Goal: Task Accomplishment & Management: Use online tool/utility

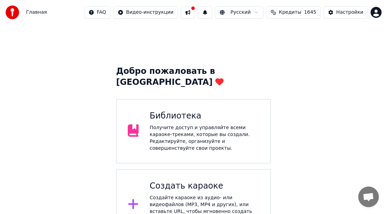
click at [136, 198] on icon at bounding box center [133, 204] width 11 height 12
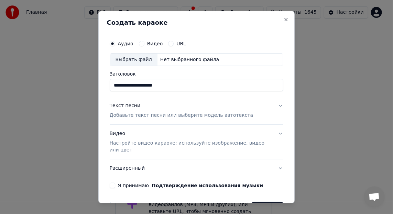
click at [125, 59] on div "Выбрать файл" at bounding box center [133, 59] width 47 height 12
type input "**********"
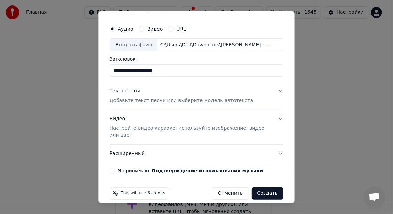
scroll to position [21, 0]
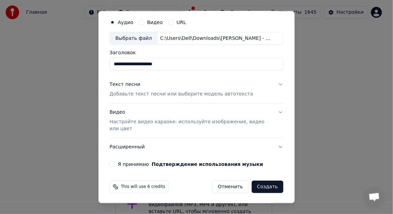
click at [121, 82] on div "Текст песни" at bounding box center [125, 84] width 31 height 7
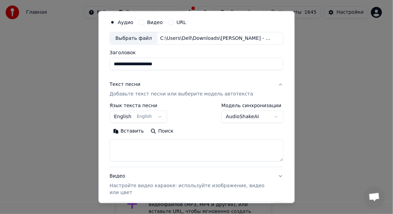
click at [125, 130] on button "Вставить" at bounding box center [129, 131] width 38 height 11
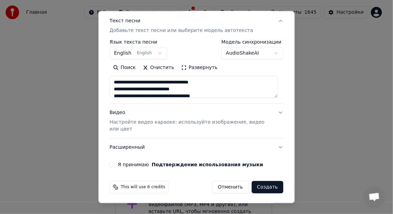
scroll to position [85, 0]
click at [113, 162] on button "Я принимаю Подтверждение использования музыки" at bounding box center [112, 164] width 5 height 5
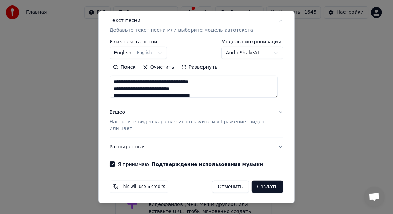
click at [229, 187] on button "Отменить" at bounding box center [230, 187] width 37 height 12
type textarea "**********"
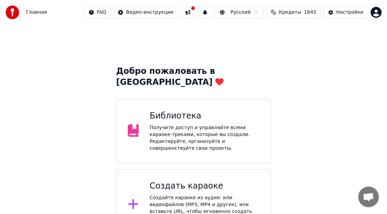
click at [181, 181] on div "Создать караоке" at bounding box center [205, 186] width 110 height 11
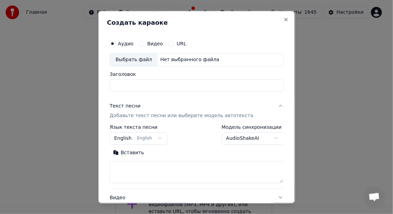
click at [131, 60] on div "Выбрать файл" at bounding box center [133, 59] width 47 height 12
type input "**********"
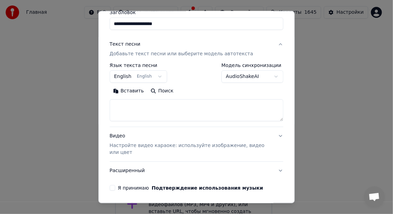
scroll to position [68, 0]
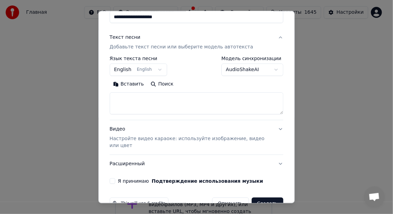
click at [128, 83] on button "Вставить" at bounding box center [129, 84] width 38 height 11
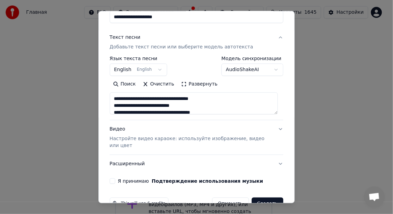
type textarea "**********"
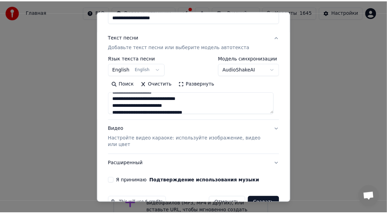
scroll to position [85, 0]
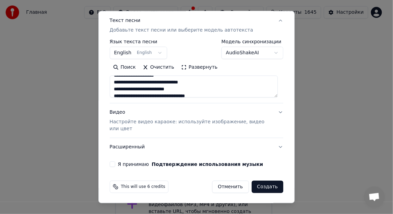
click at [112, 162] on button "Я принимаю Подтверждение использования музыки" at bounding box center [112, 164] width 5 height 5
click at [267, 186] on button "Создать" at bounding box center [268, 187] width 32 height 12
select select "**"
type textarea "**********"
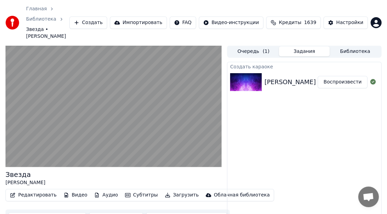
click at [270, 164] on div "Создать караоке [PERSON_NAME] - Звезда Воспроизвести" at bounding box center [304, 153] width 155 height 182
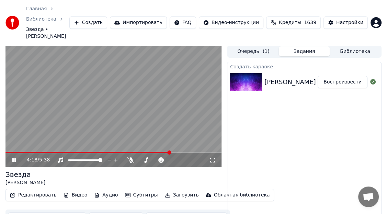
click at [13, 158] on icon at bounding box center [13, 160] width 3 height 4
click at [13, 158] on icon at bounding box center [14, 160] width 4 height 5
click at [91, 157] on div at bounding box center [91, 160] width 55 height 7
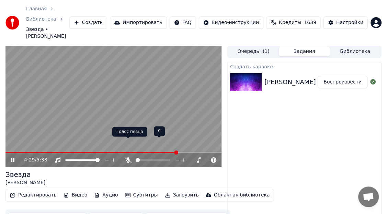
click at [129, 157] on icon at bounding box center [128, 159] width 7 height 5
click at [144, 159] on span at bounding box center [153, 159] width 34 height 1
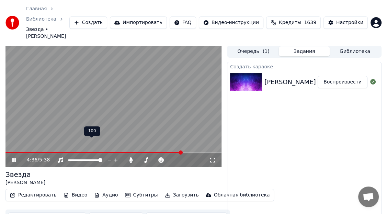
click at [87, 157] on div at bounding box center [91, 160] width 55 height 7
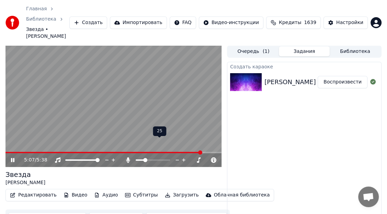
click at [137, 159] on span at bounding box center [140, 159] width 9 height 1
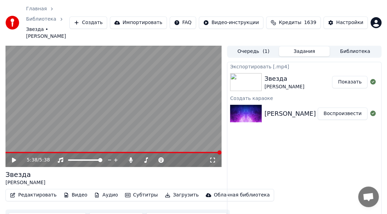
click at [244, 105] on img at bounding box center [246, 114] width 32 height 18
click at [107, 16] on button "Создать" at bounding box center [88, 22] width 38 height 12
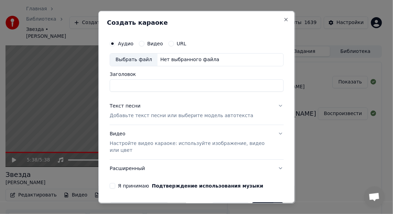
click at [124, 56] on div "Выбрать файл" at bounding box center [133, 59] width 47 height 12
type input "**********"
click at [120, 105] on div "Текст песни" at bounding box center [125, 105] width 31 height 7
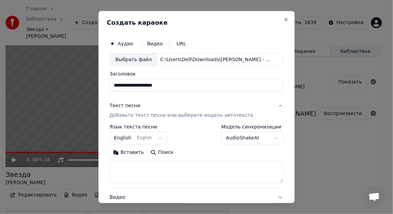
click at [126, 151] on button "Вставить" at bounding box center [129, 152] width 38 height 11
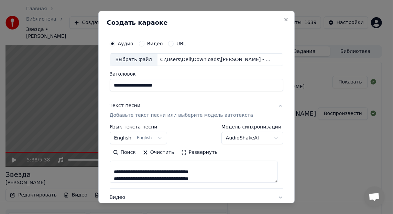
scroll to position [183, 0]
type textarea "**********"
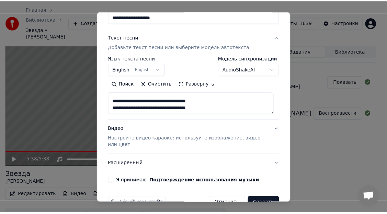
scroll to position [85, 0]
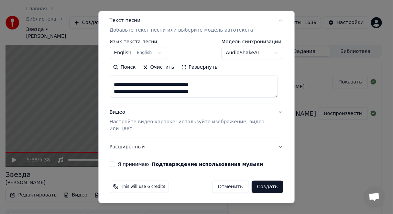
click at [111, 162] on button "Я принимаю Подтверждение использования музыки" at bounding box center [112, 164] width 5 height 5
click at [264, 187] on button "Создать" at bounding box center [268, 187] width 32 height 12
select select "**"
type textarea "**********"
select select
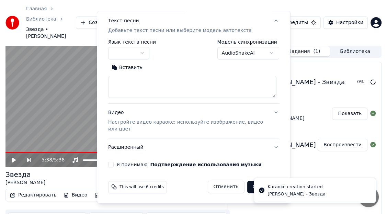
scroll to position [0, 0]
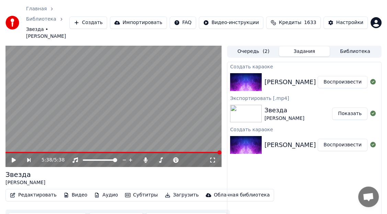
click at [349, 76] on button "Воспроизвести" at bounding box center [343, 82] width 50 height 12
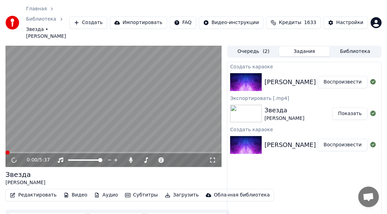
click at [350, 108] on button "Показать" at bounding box center [349, 114] width 35 height 12
click at [338, 76] on button "Воспроизвести" at bounding box center [343, 82] width 50 height 12
click at [212, 157] on icon at bounding box center [212, 159] width 7 height 5
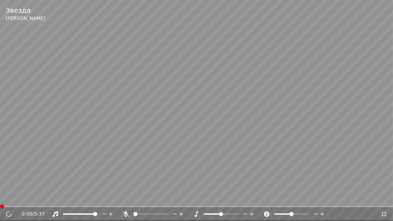
click at [133, 214] on span at bounding box center [135, 214] width 4 height 4
click at [385, 214] on icon at bounding box center [383, 213] width 7 height 5
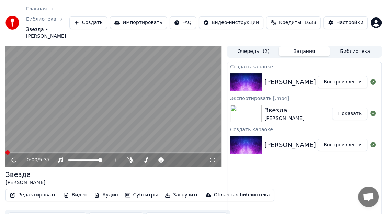
click at [340, 76] on button "Воспроизвести" at bounding box center [343, 82] width 50 height 12
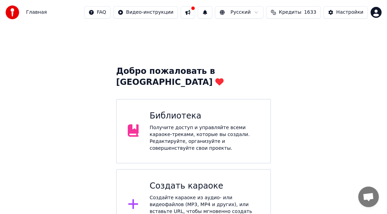
click at [169, 111] on div "Библиотека" at bounding box center [205, 116] width 110 height 11
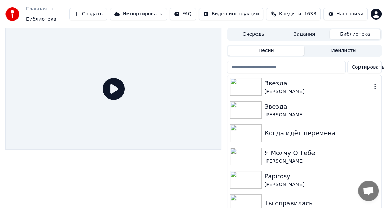
click at [269, 79] on div "Звезда" at bounding box center [318, 84] width 107 height 10
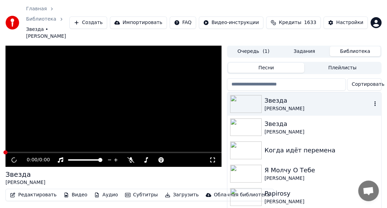
click at [269, 96] on div "Звезда" at bounding box center [318, 101] width 107 height 10
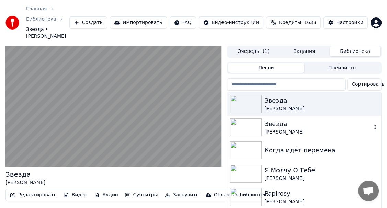
click at [375, 125] on icon "button" at bounding box center [375, 127] width 1 height 5
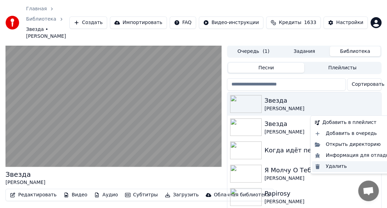
click at [331, 165] on div "Удалить" at bounding box center [353, 166] width 83 height 11
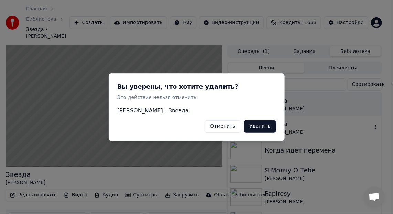
click at [264, 126] on button "Удалить" at bounding box center [260, 126] width 32 height 12
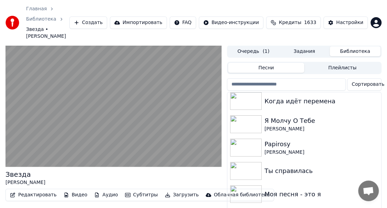
scroll to position [27, 0]
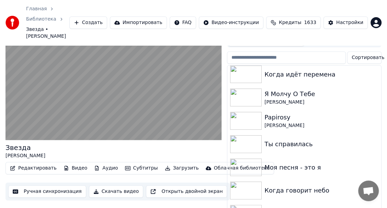
click at [116, 186] on button "Скачать видео" at bounding box center [116, 192] width 55 height 12
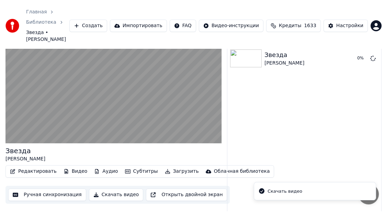
scroll to position [12, 0]
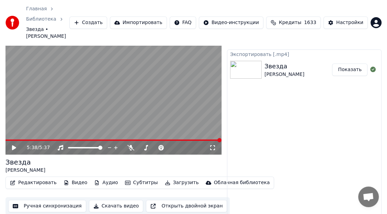
drag, startPoint x: 253, startPoint y: 172, endPoint x: 175, endPoint y: 103, distance: 104.2
click at [252, 172] on div "Экспортировать [.mp4] Звезда Юлия Савичева Показать" at bounding box center [304, 140] width 155 height 182
click at [229, 160] on div "Экспортировать [.mp4] Звезда Юлия Савичева Показать" at bounding box center [304, 140] width 155 height 182
click at [187, 120] on video at bounding box center [113, 94] width 216 height 122
click at [175, 103] on video at bounding box center [113, 94] width 216 height 122
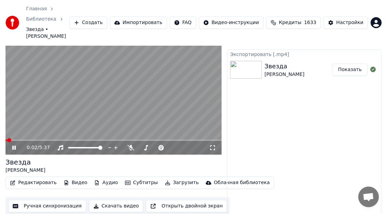
click at [139, 99] on video at bounding box center [113, 94] width 216 height 122
click at [350, 64] on button "Показать" at bounding box center [349, 70] width 35 height 12
